Goal: Information Seeking & Learning: Learn about a topic

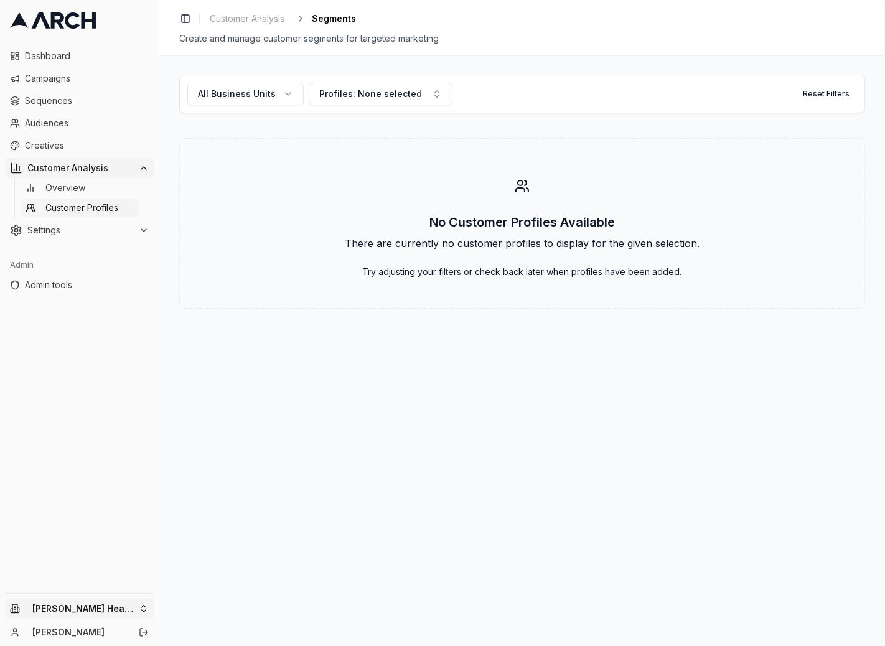
click at [85, 612] on html "Dashboard Campaigns Sequences Audiences Creatives Customer Analysis Overview Cu…" at bounding box center [442, 323] width 885 height 646
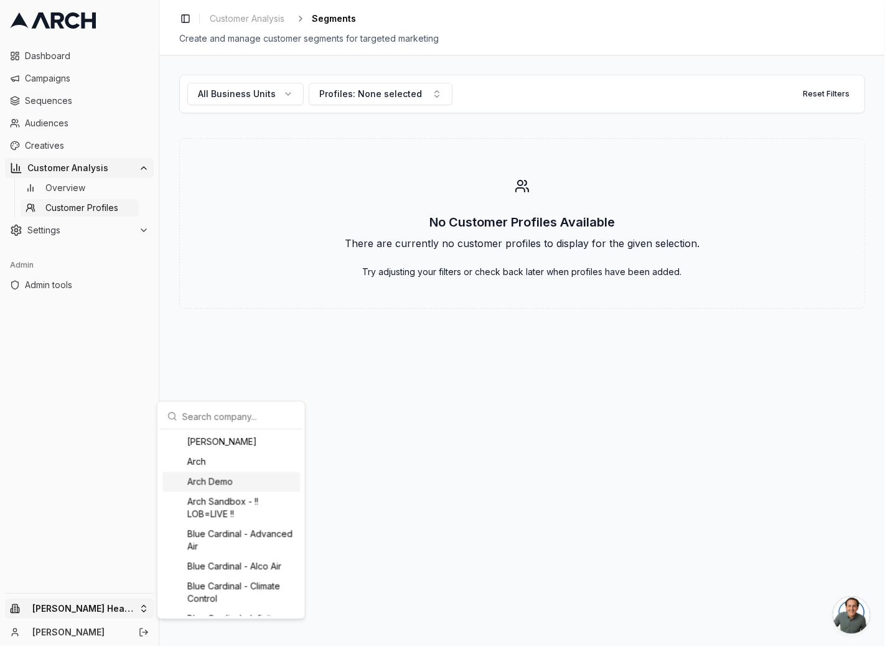
click at [203, 478] on div "Arch Demo" at bounding box center [230, 482] width 137 height 20
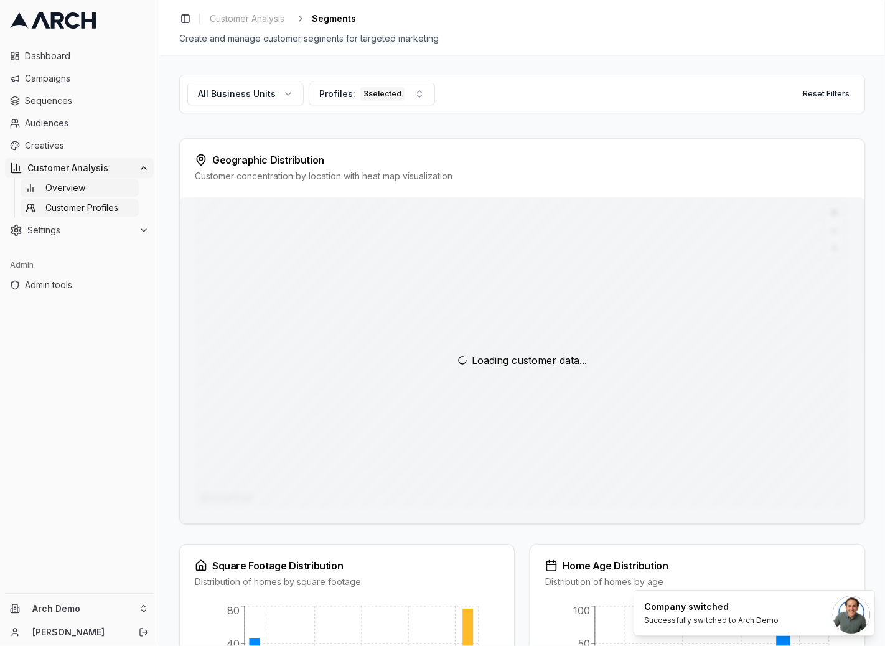
click at [57, 185] on span "Overview" at bounding box center [65, 188] width 40 height 12
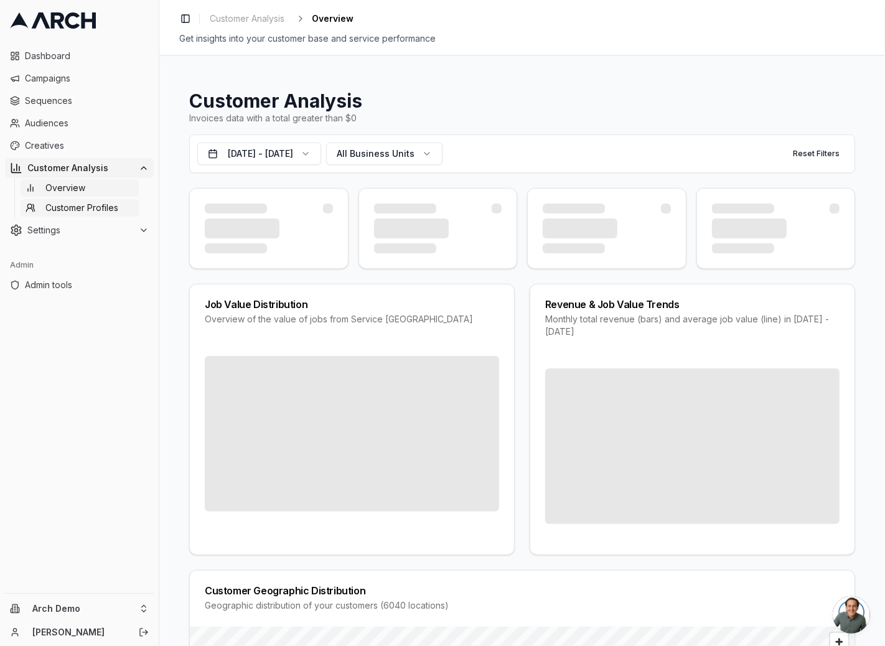
click at [68, 208] on span "Customer Profiles" at bounding box center [81, 208] width 73 height 12
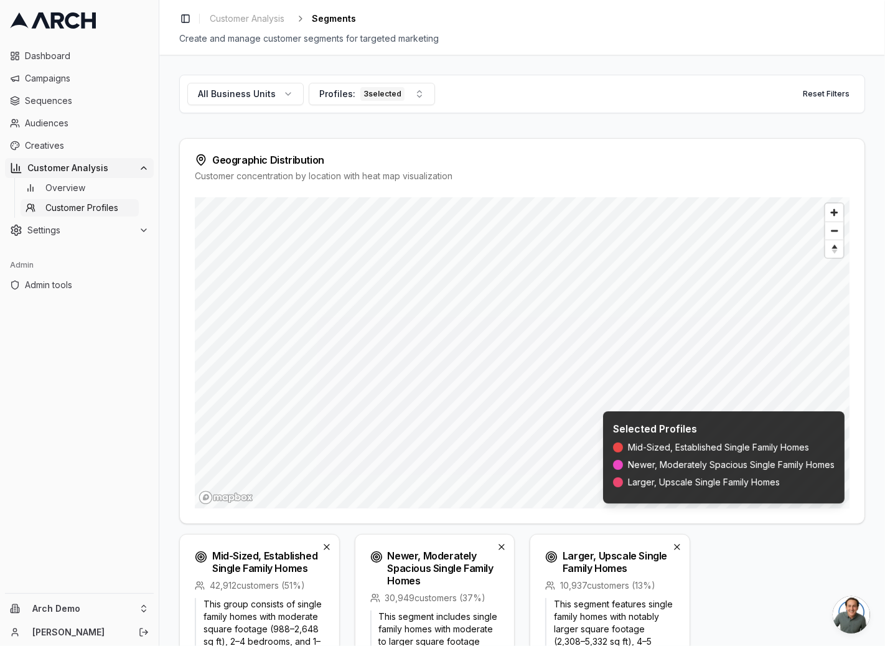
click at [860, 615] on span "Open chat" at bounding box center [850, 614] width 37 height 37
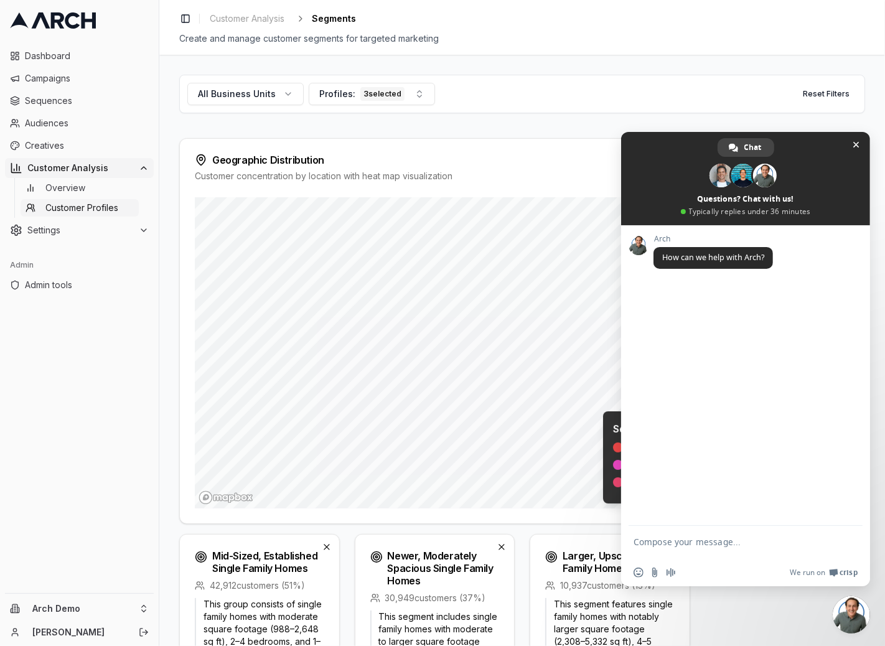
click at [638, 243] on span at bounding box center [638, 245] width 20 height 20
click at [769, 176] on span at bounding box center [765, 176] width 24 height 24
click at [860, 143] on span "Close chat" at bounding box center [855, 144] width 13 height 13
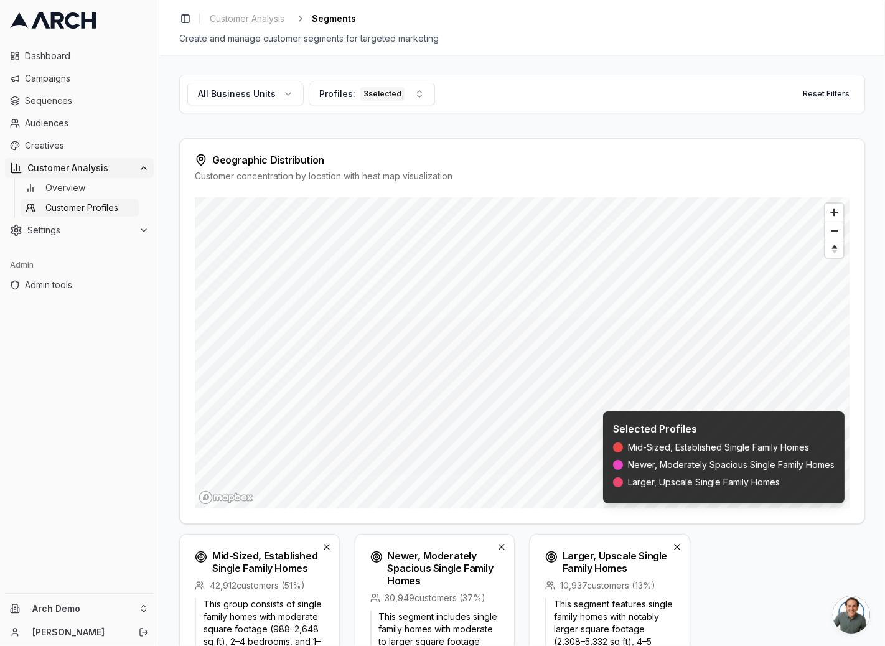
click at [863, 139] on div "All Business Units Profiles: 3 selected Reset Filters Geographic Distribution C…" at bounding box center [521, 350] width 725 height 591
